Goal: Find specific page/section: Find specific page/section

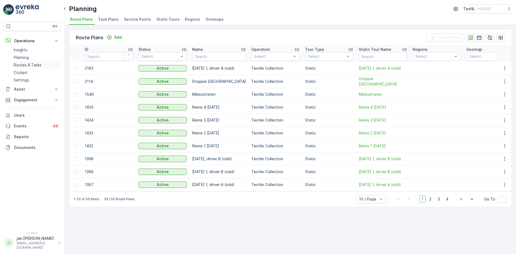
click at [27, 64] on p "Routes & Tasks" at bounding box center [28, 64] width 28 height 5
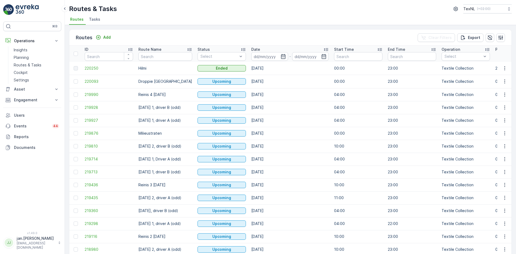
click at [274, 55] on input at bounding box center [269, 56] width 37 height 9
click at [102, 68] on span "220250" at bounding box center [109, 68] width 48 height 5
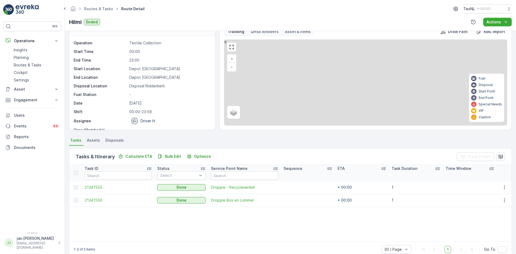
scroll to position [23, 0]
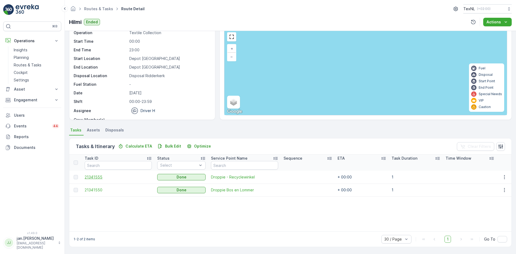
click at [105, 176] on span "21341555" at bounding box center [118, 176] width 67 height 5
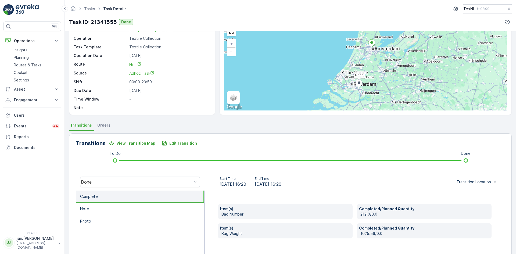
scroll to position [54, 0]
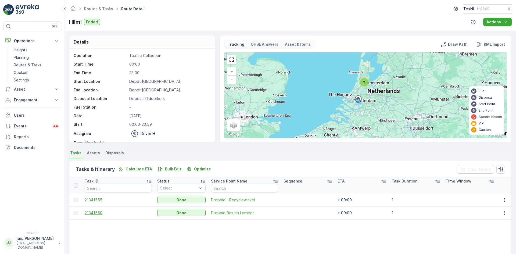
click at [98, 214] on span "21341550" at bounding box center [118, 212] width 67 height 5
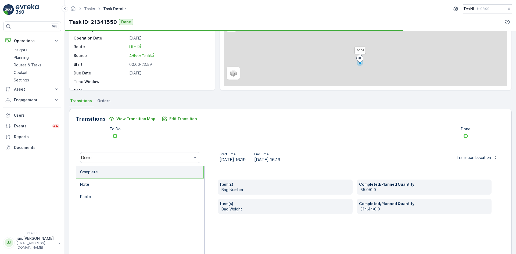
scroll to position [54, 0]
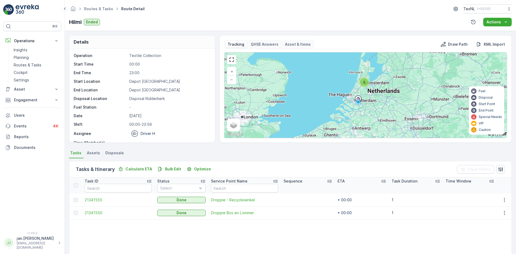
click at [118, 156] on li "Disposals" at bounding box center [115, 153] width 22 height 9
